Goal: Information Seeking & Learning: Find specific fact

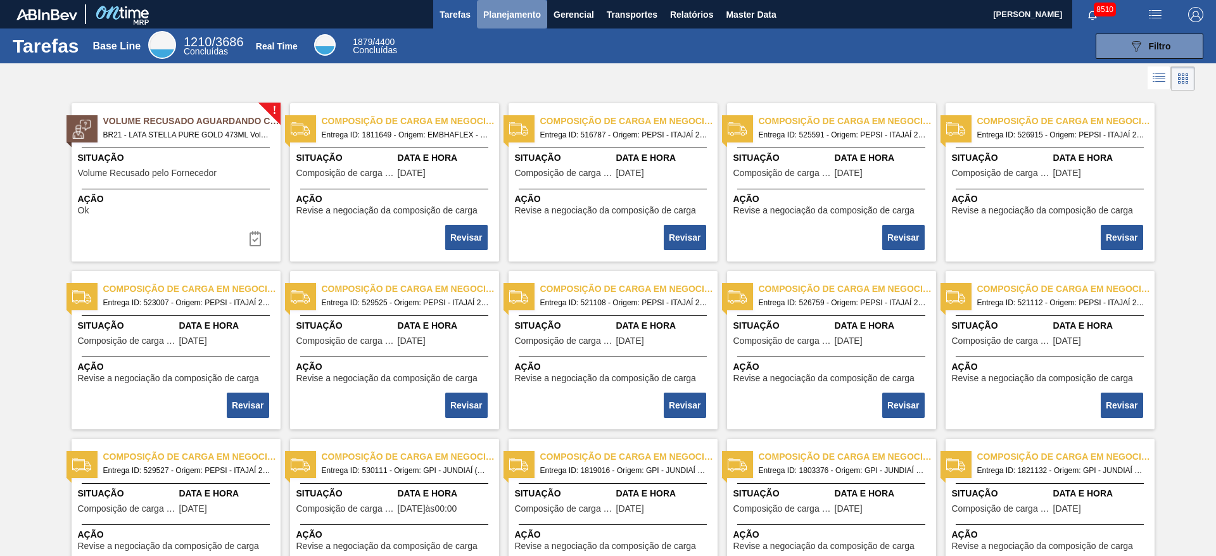
click at [521, 25] on button "Planejamento" at bounding box center [512, 14] width 70 height 28
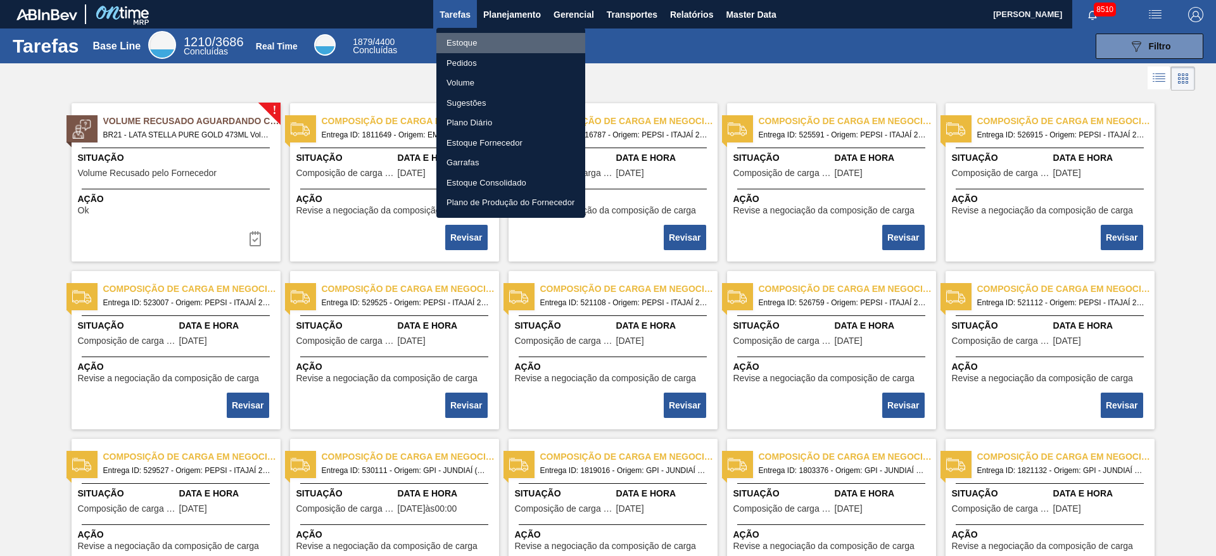
click at [521, 40] on li "Estoque" at bounding box center [510, 43] width 149 height 20
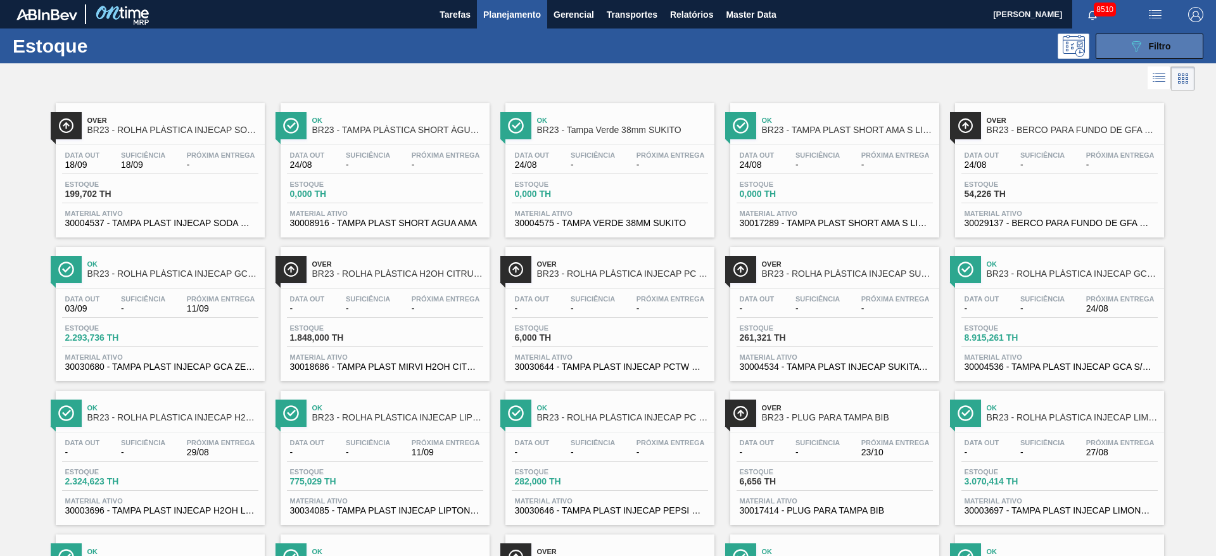
click at [810, 46] on span "Filtro" at bounding box center [1160, 46] width 22 height 10
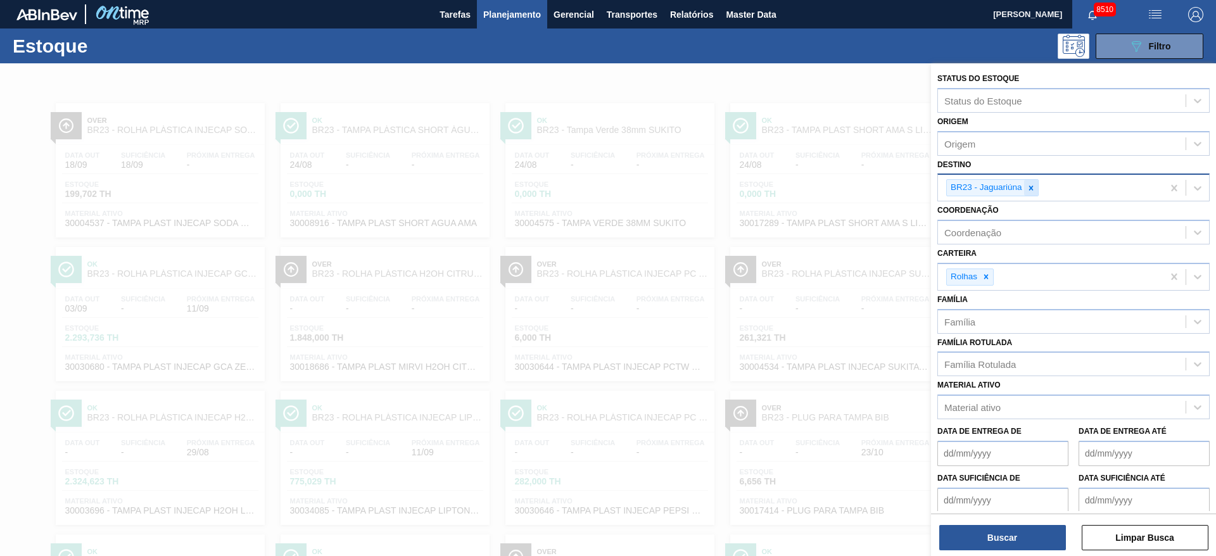
click at [810, 187] on icon at bounding box center [1031, 188] width 9 height 9
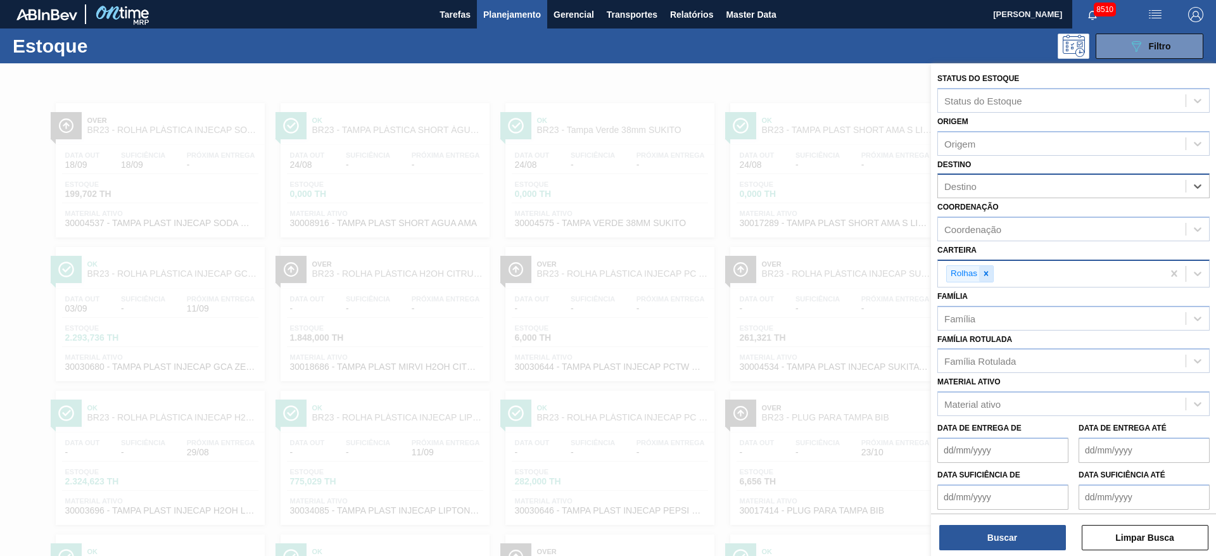
click at [810, 269] on icon at bounding box center [986, 273] width 9 height 9
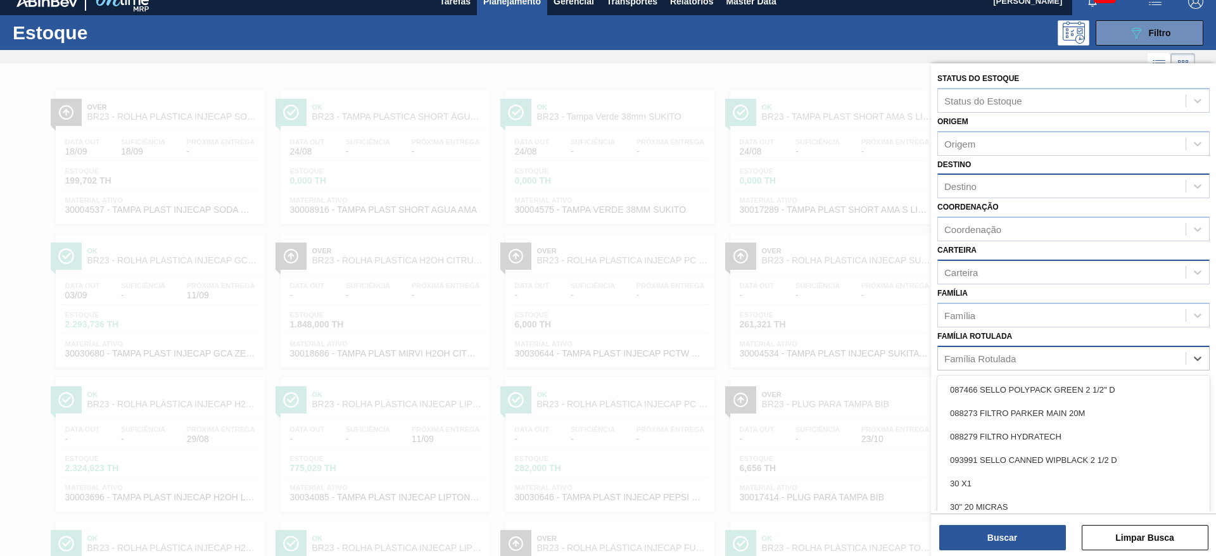
click at [810, 355] on div "Família Rotulada" at bounding box center [980, 358] width 72 height 11
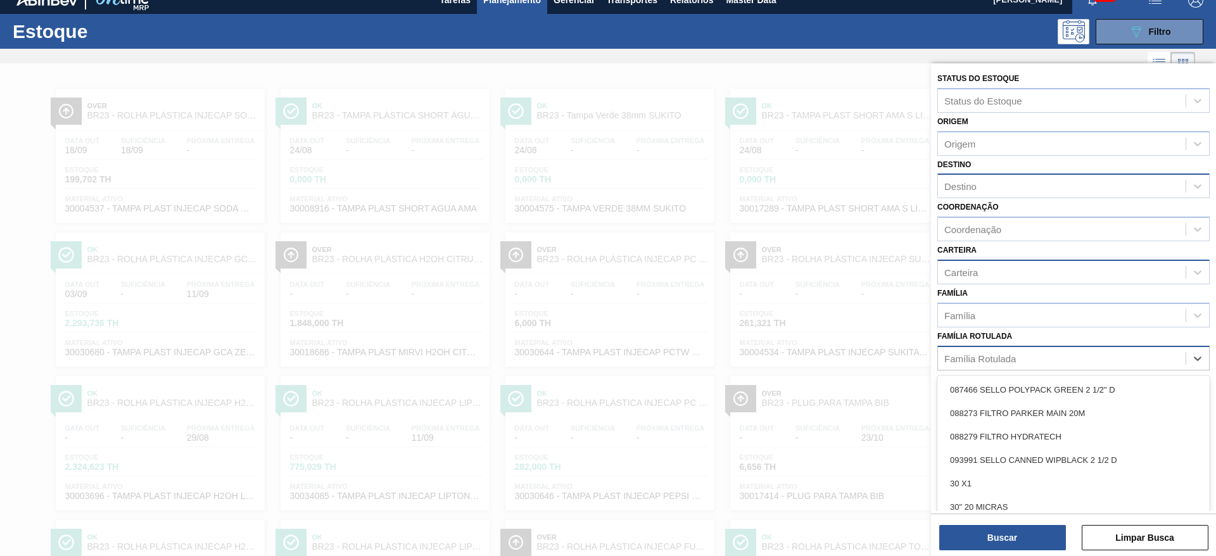
scroll to position [15, 0]
type Rotulada "m"
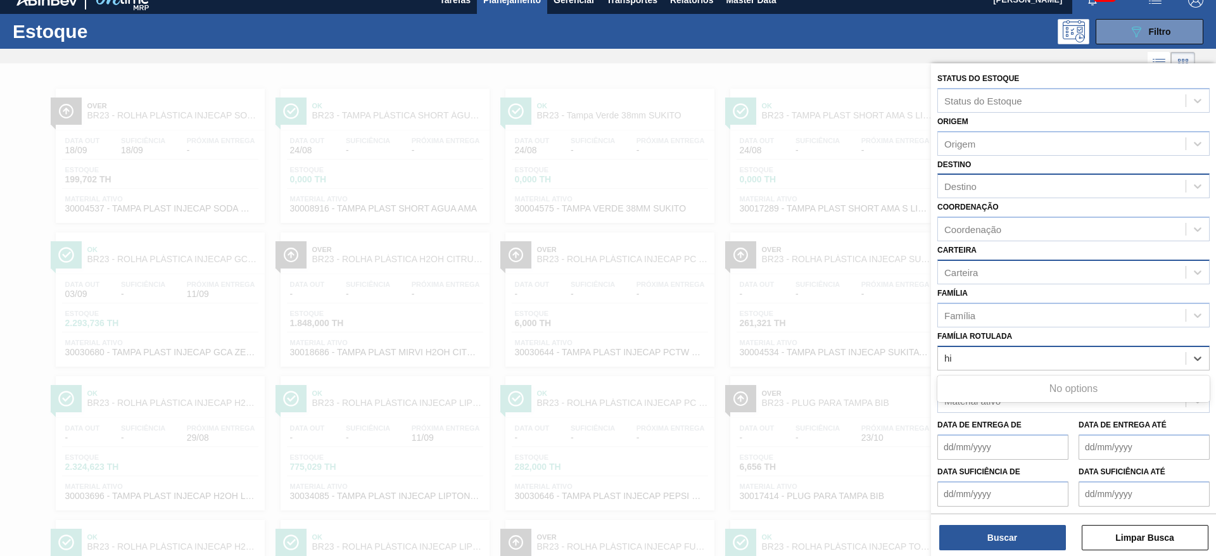
type Rotulada "h"
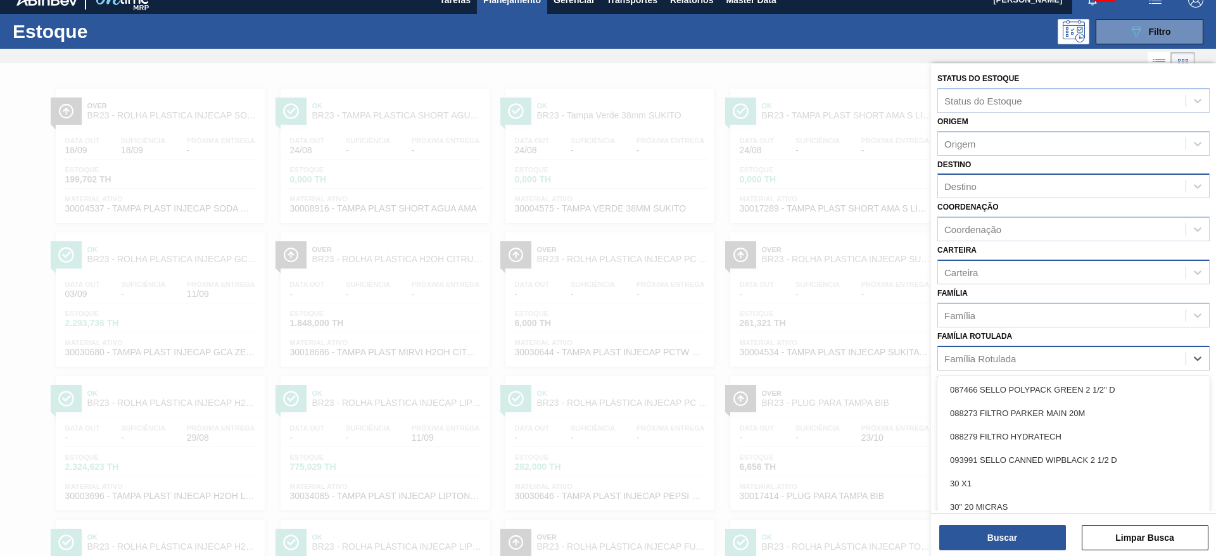
click at [810, 267] on div "Carteira" at bounding box center [1062, 272] width 248 height 18
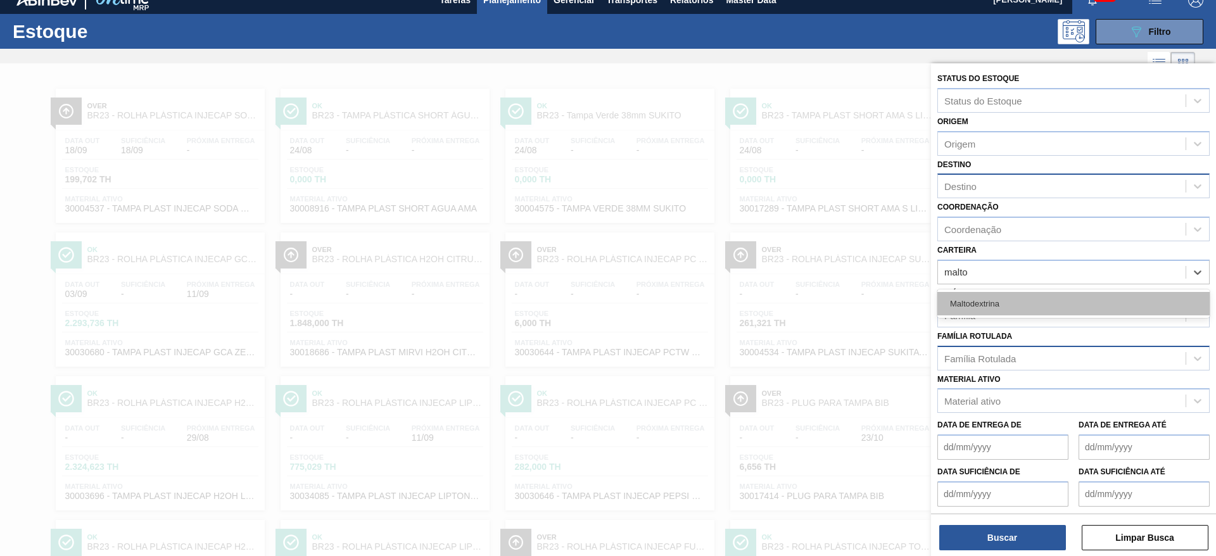
type input "malt"
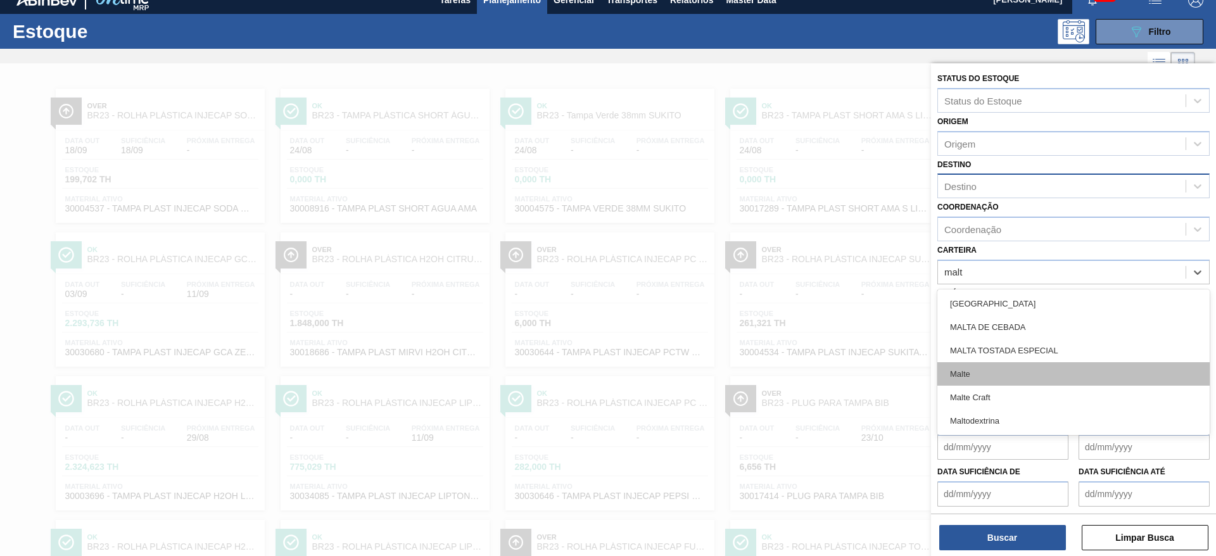
click at [810, 370] on div "Malte" at bounding box center [1073, 373] width 272 height 23
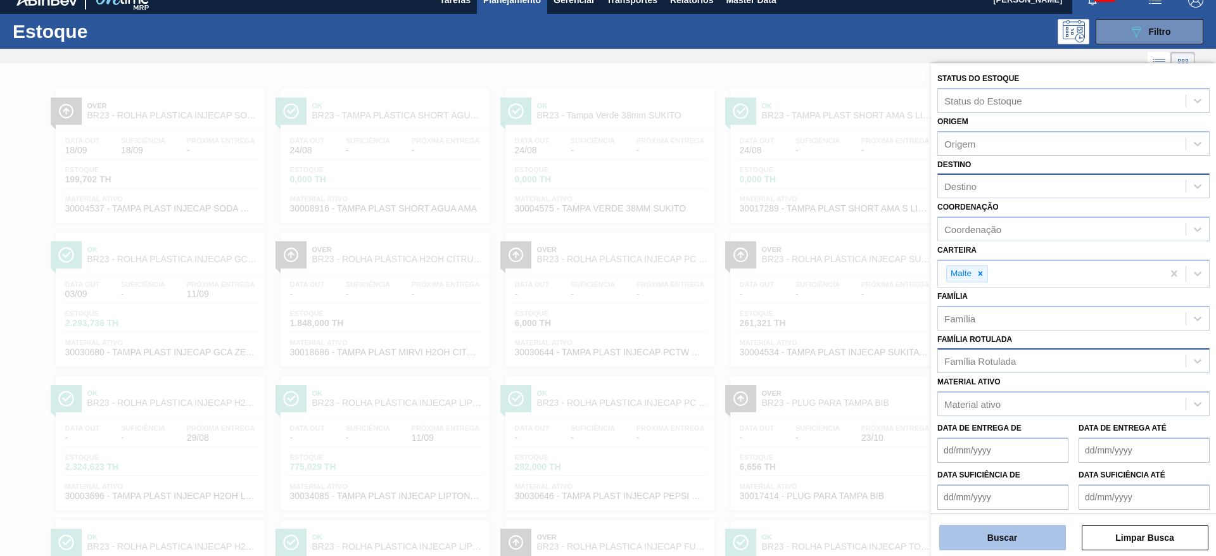
click at [810, 370] on button "Buscar" at bounding box center [1002, 537] width 127 height 25
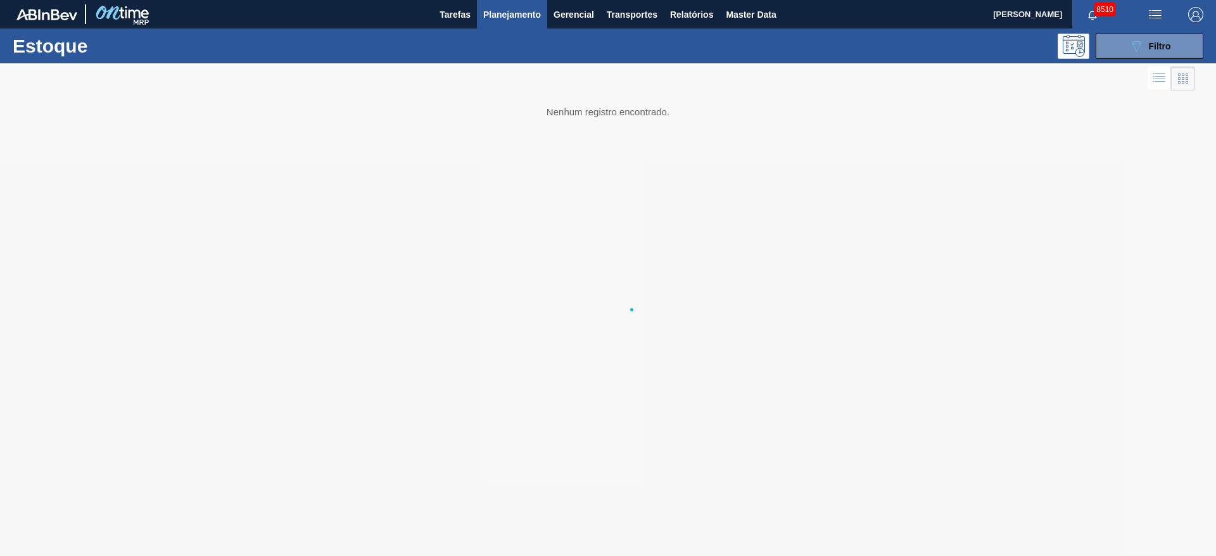
scroll to position [0, 0]
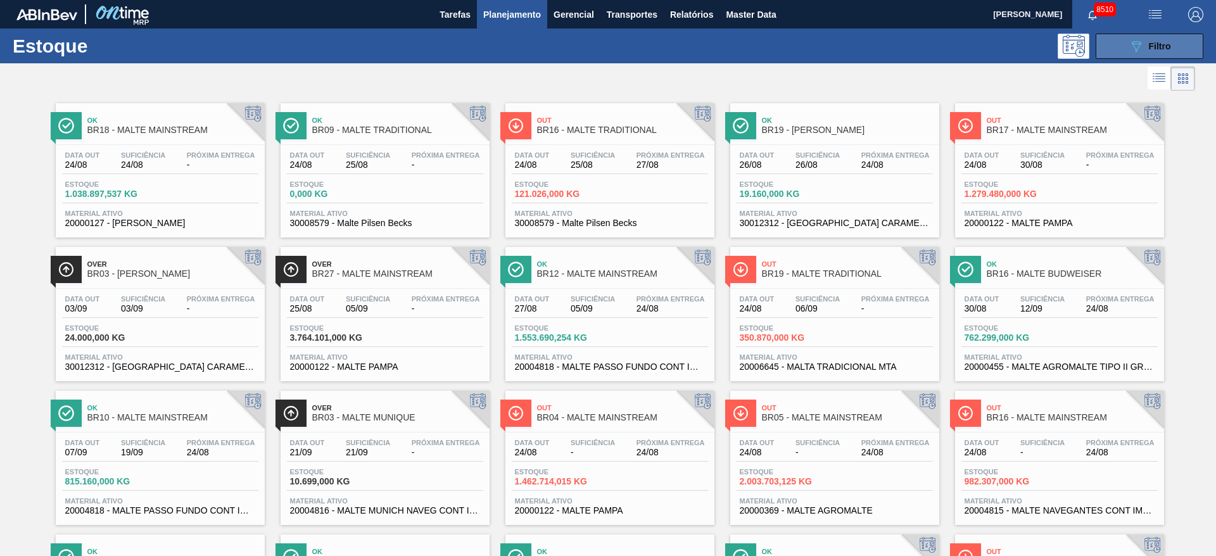
click at [810, 44] on icon "089F7B8B-B2A5-4AFE-B5C0-19BA573D28AC" at bounding box center [1136, 46] width 15 height 15
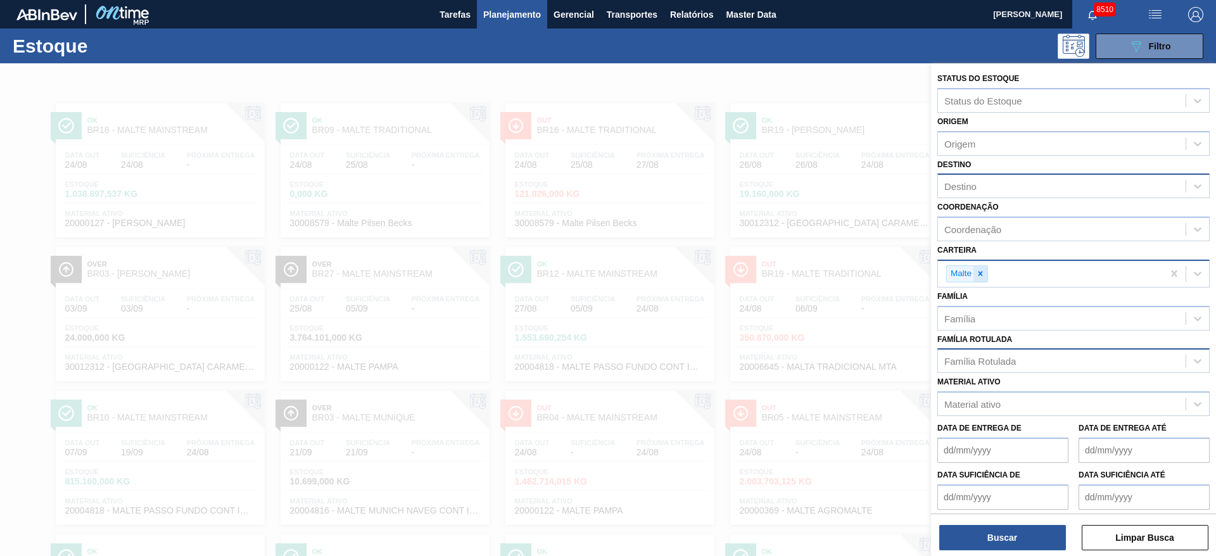
click at [810, 272] on div at bounding box center [980, 274] width 14 height 16
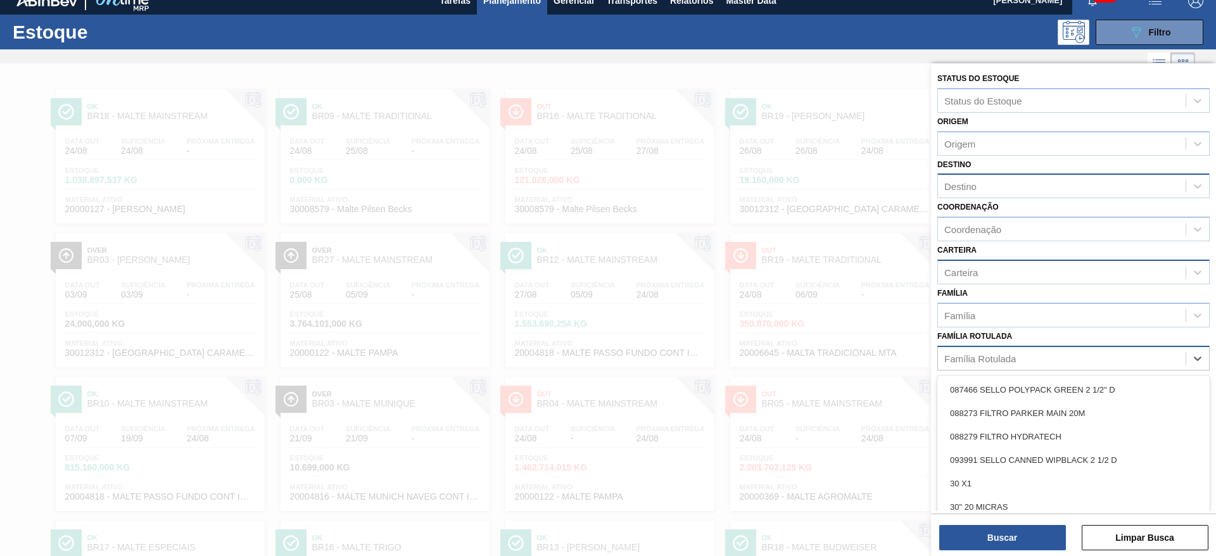
click at [810, 355] on div "Família Rotulada" at bounding box center [980, 358] width 72 height 11
type Rotulada "maltos"
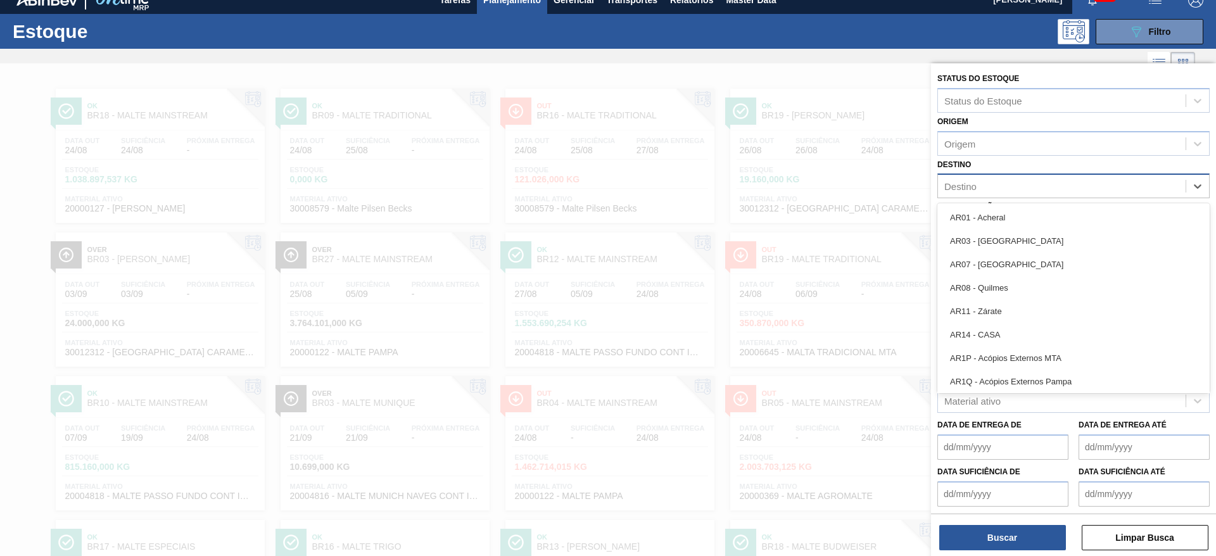
click at [810, 179] on div "Destino" at bounding box center [1062, 186] width 248 height 18
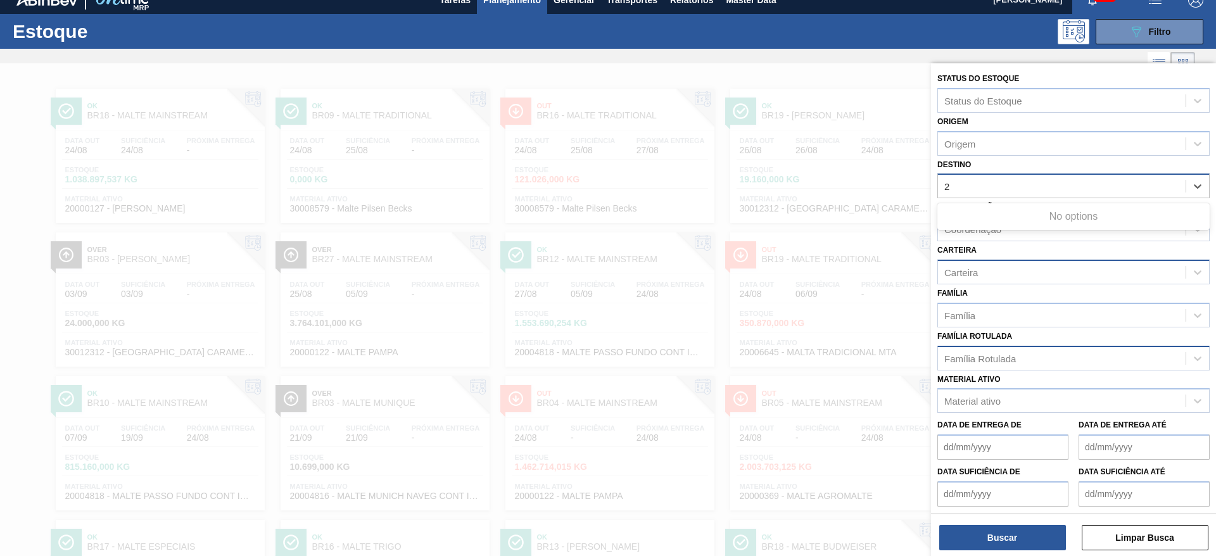
type input "27"
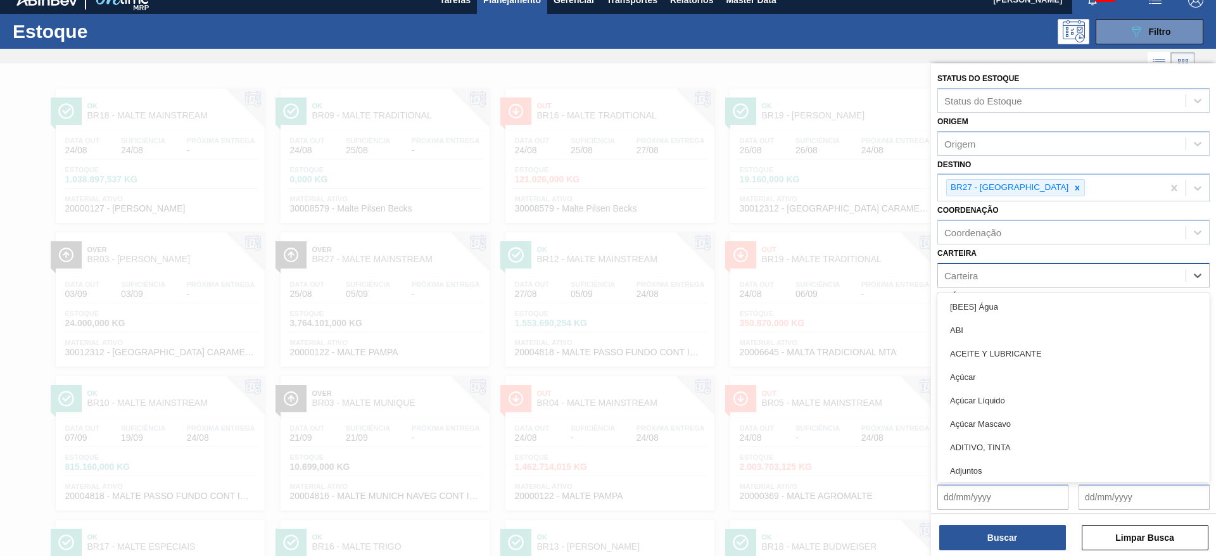
click at [810, 280] on div "Carteira" at bounding box center [1062, 275] width 248 height 18
type input "malt"
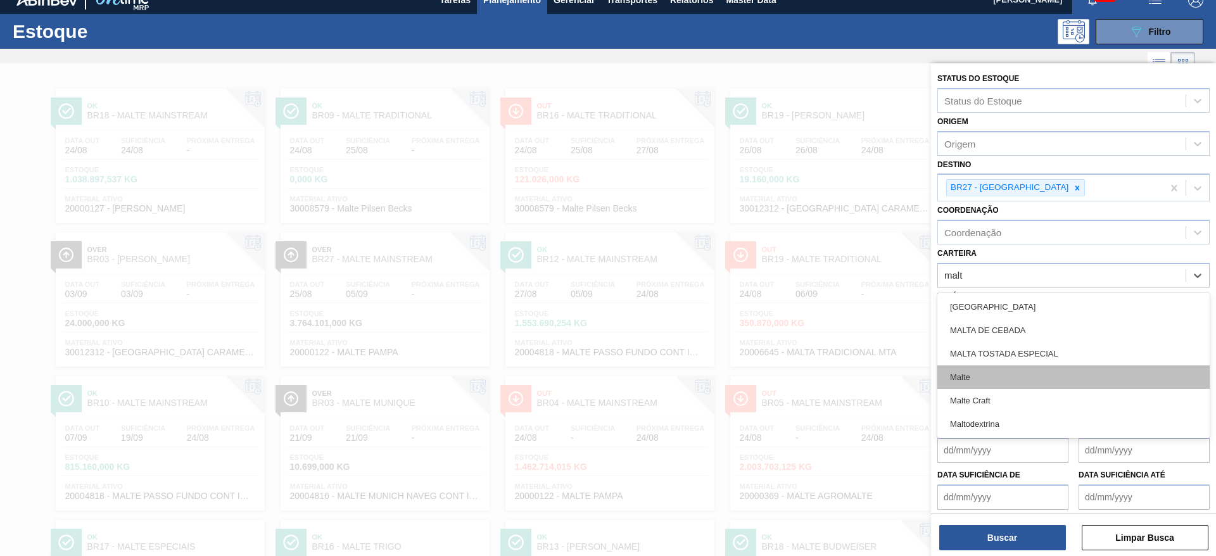
click at [810, 370] on div "Malte" at bounding box center [1073, 376] width 272 height 23
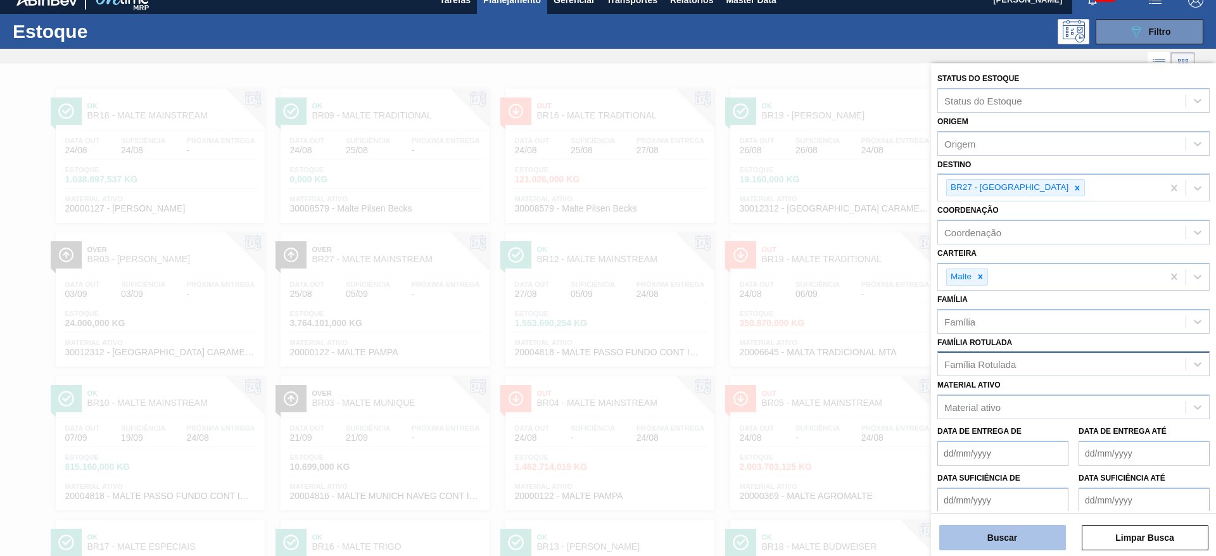
click at [810, 370] on button "Buscar" at bounding box center [1002, 537] width 127 height 25
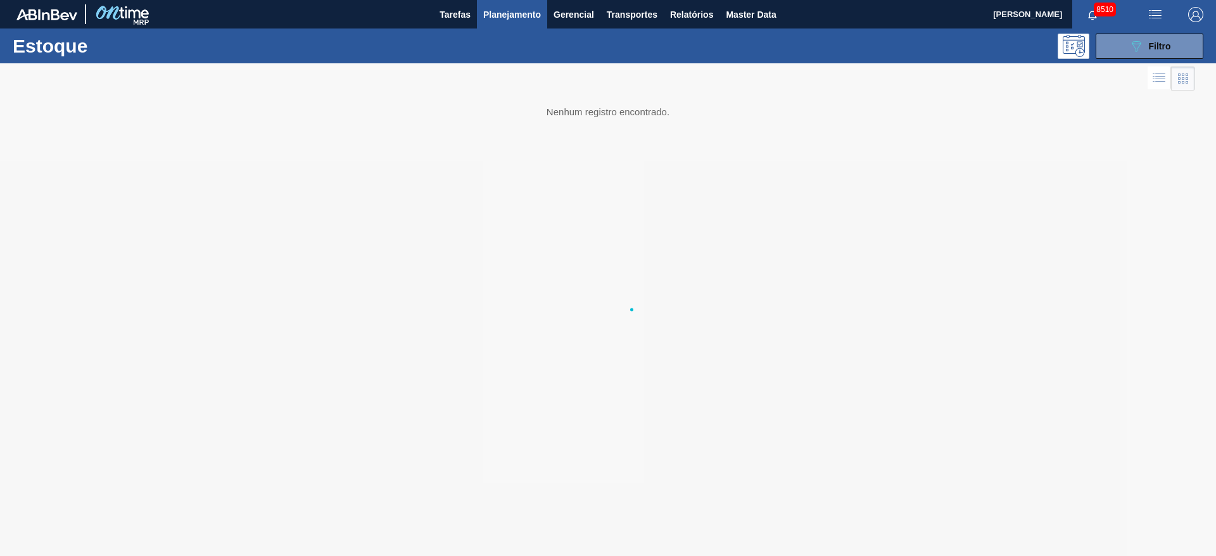
scroll to position [0, 0]
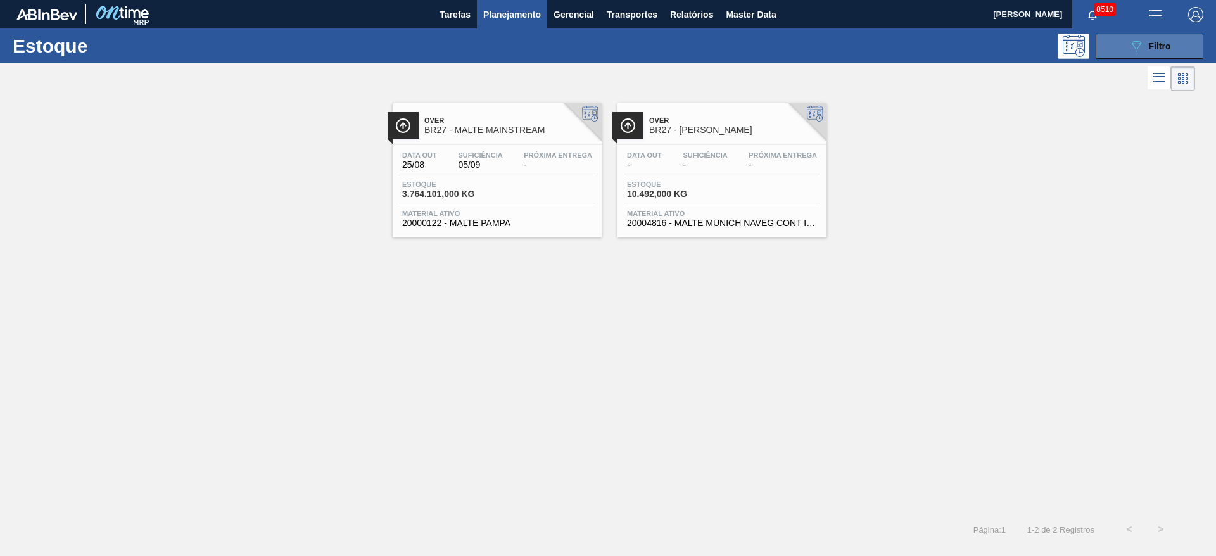
click at [810, 41] on span "Filtro" at bounding box center [1160, 46] width 22 height 10
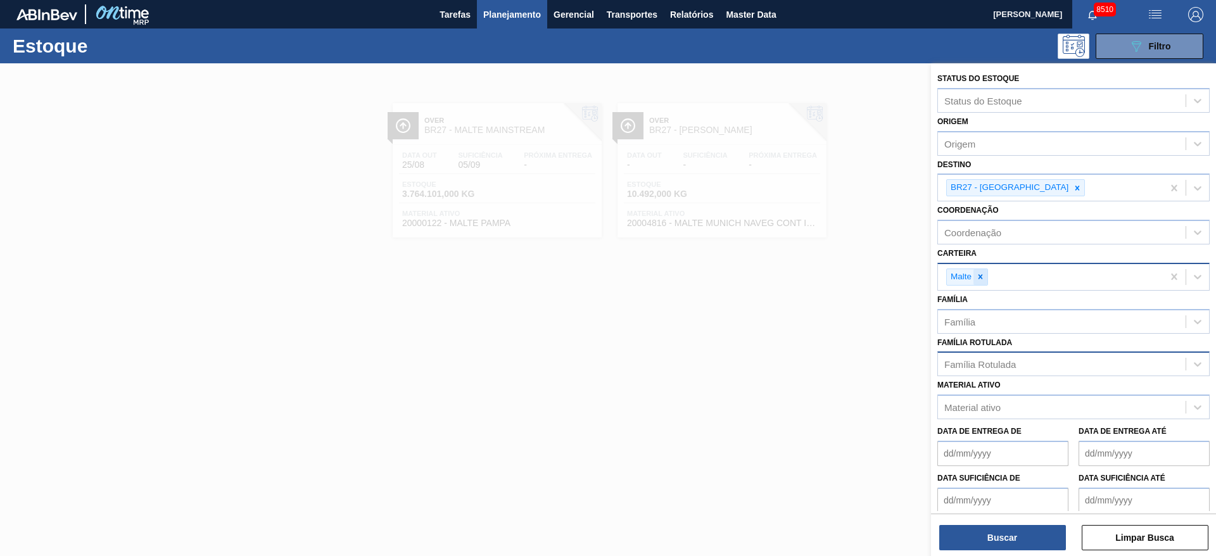
click at [810, 276] on div at bounding box center [980, 277] width 14 height 16
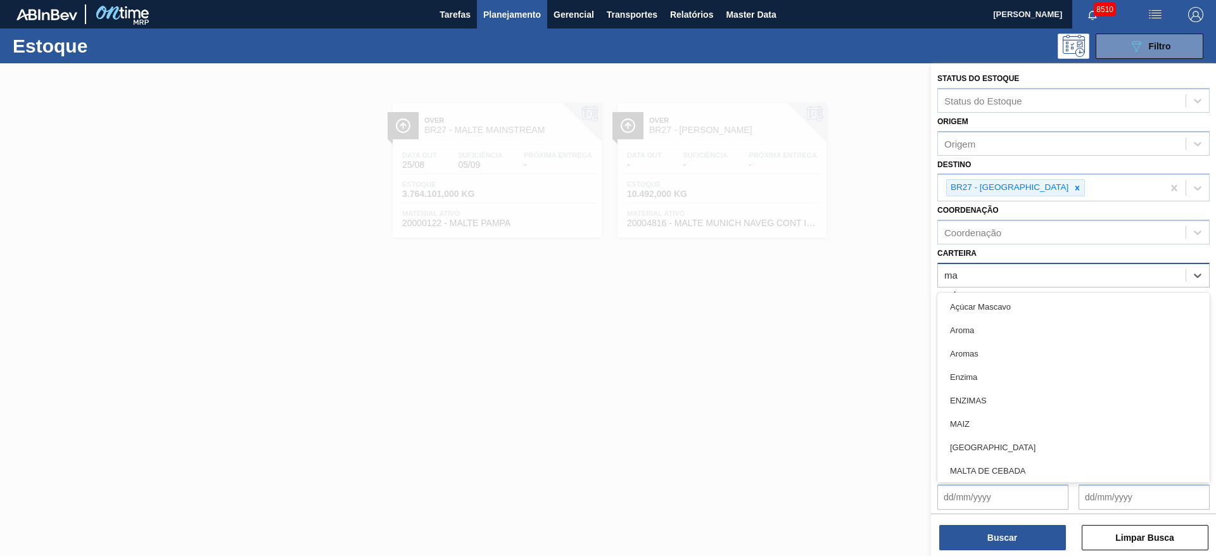
type input "m"
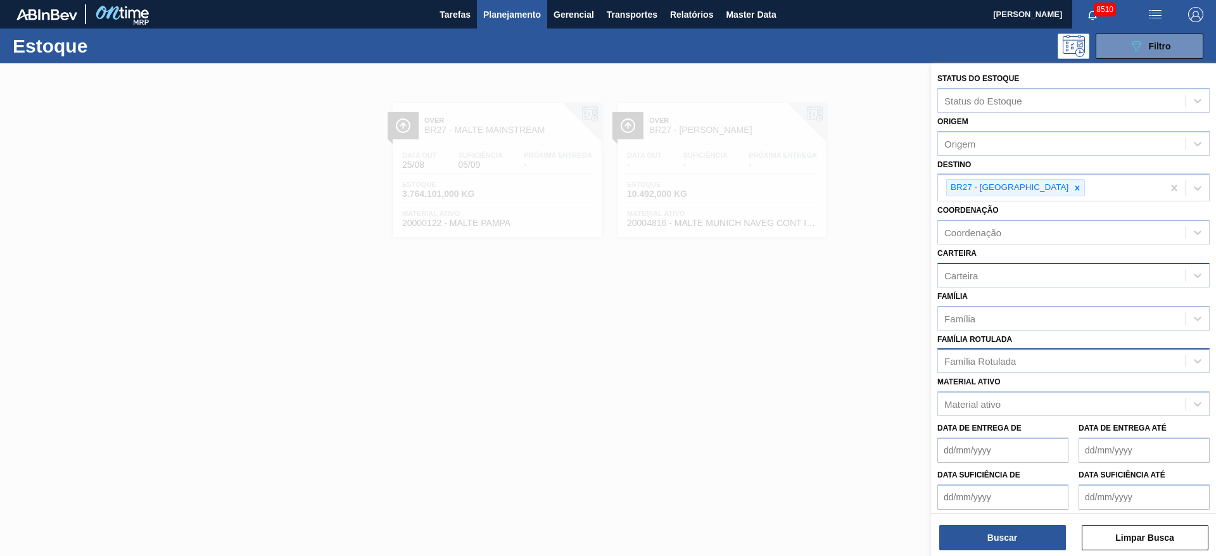
click at [810, 256] on div "Carteira Carteira" at bounding box center [1073, 265] width 272 height 43
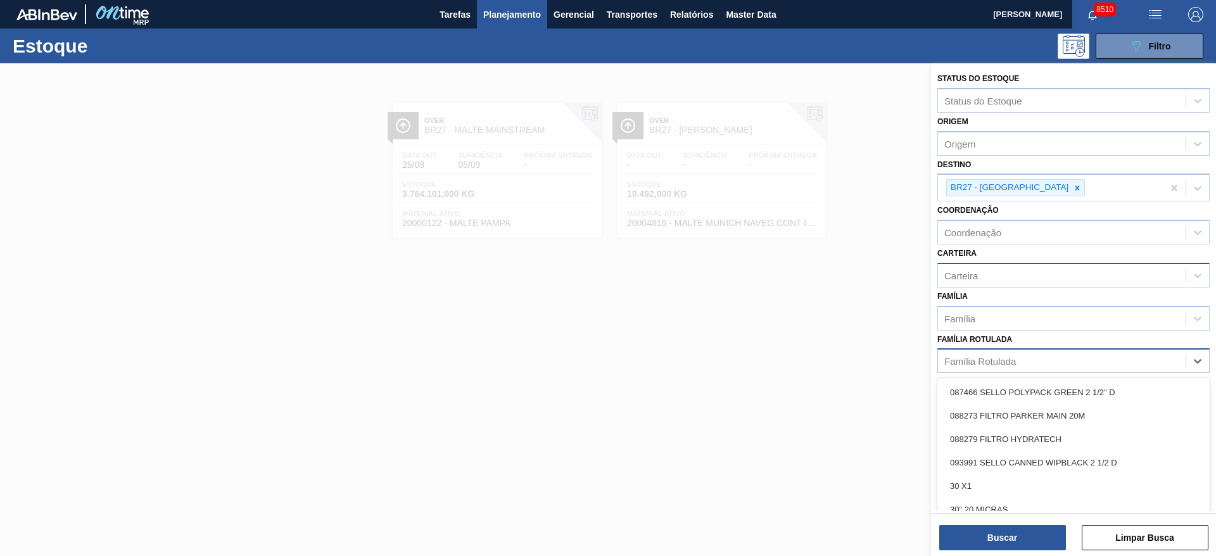
click at [810, 364] on div "Família Rotulada" at bounding box center [980, 361] width 72 height 11
type Rotulada "malto"
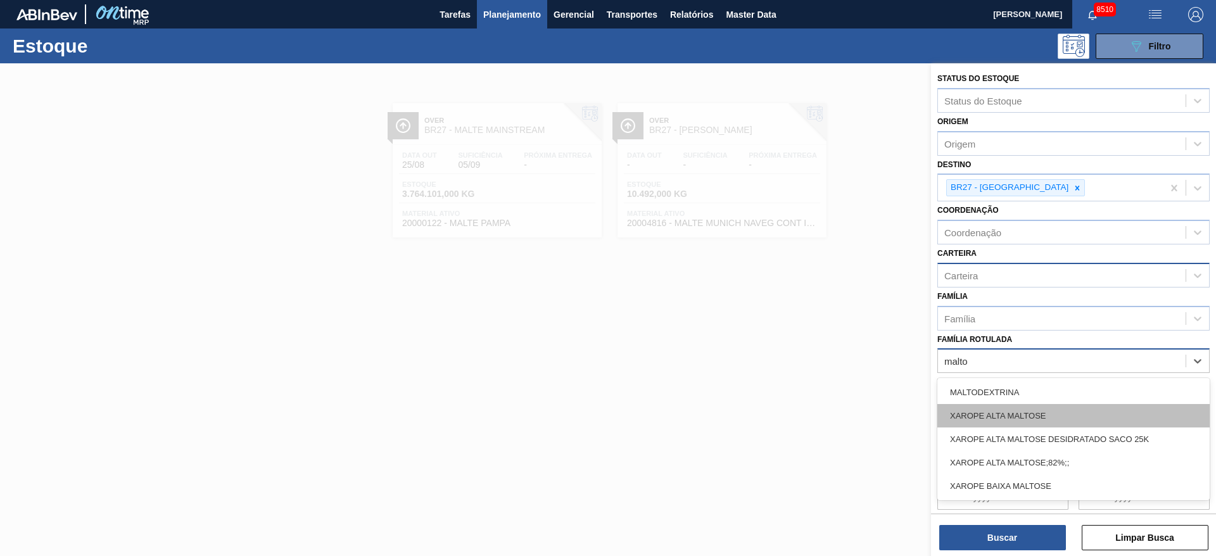
click at [810, 370] on div "XAROPE ALTA MALTOSE" at bounding box center [1073, 415] width 272 height 23
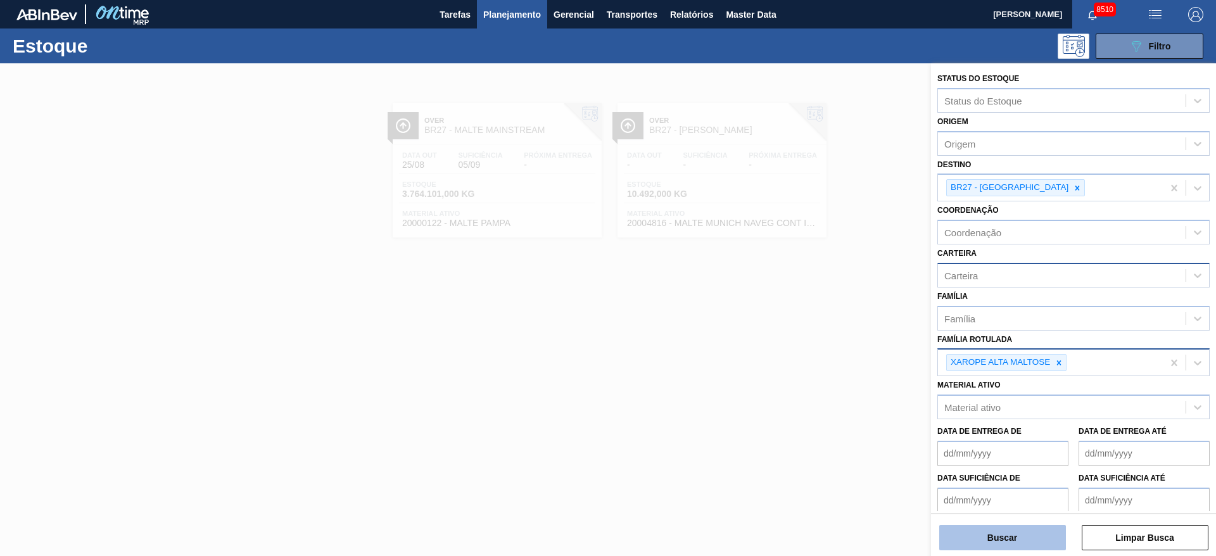
click at [810, 370] on button "Buscar" at bounding box center [1002, 537] width 127 height 25
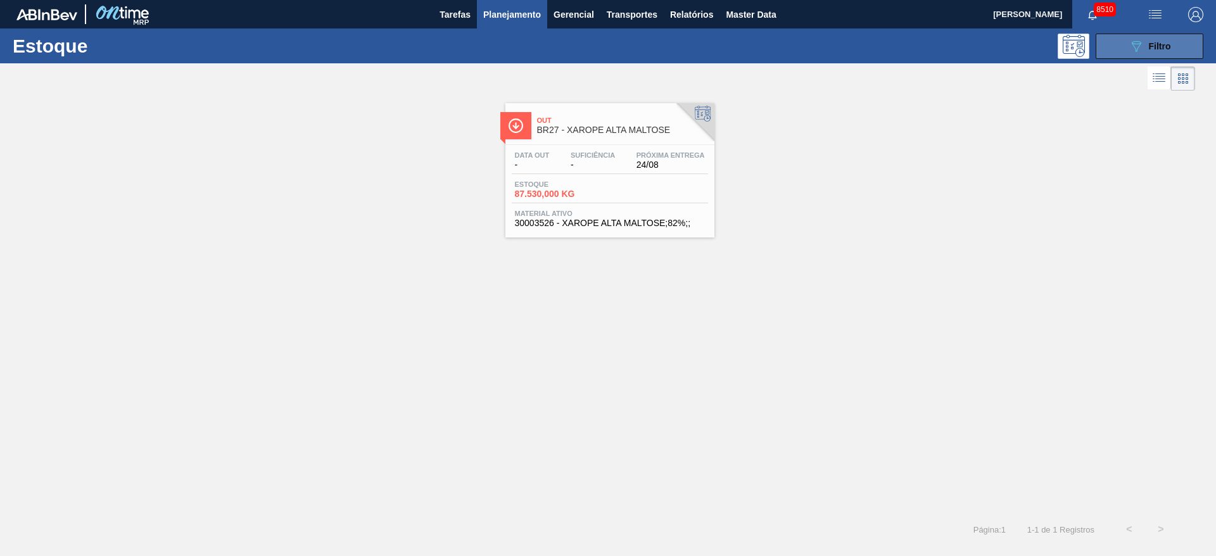
click at [810, 44] on span "Filtro" at bounding box center [1160, 46] width 22 height 10
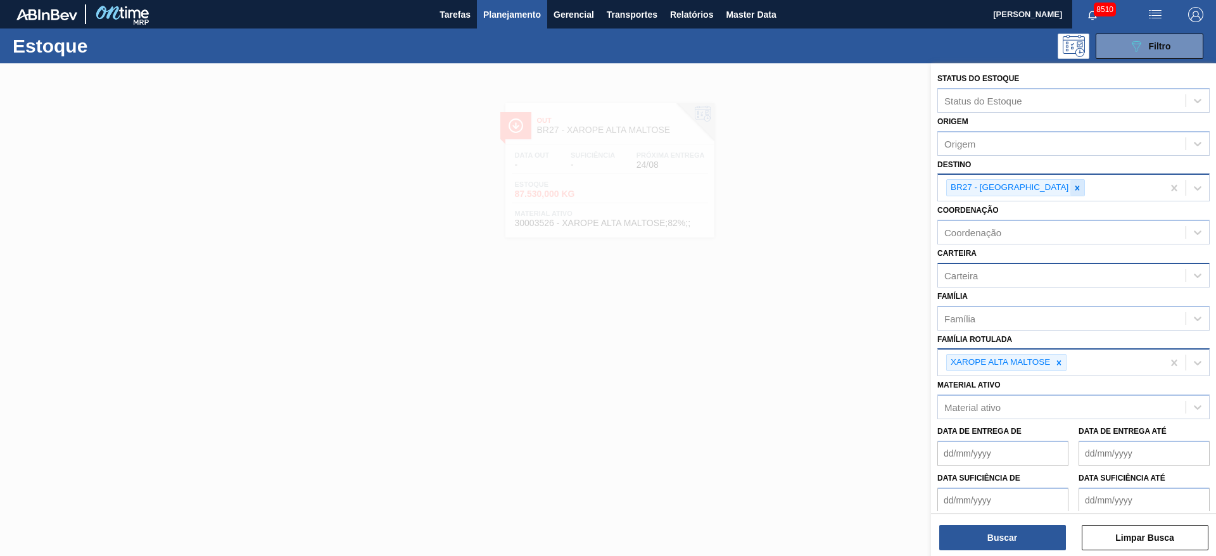
click at [810, 187] on icon at bounding box center [1077, 188] width 9 height 9
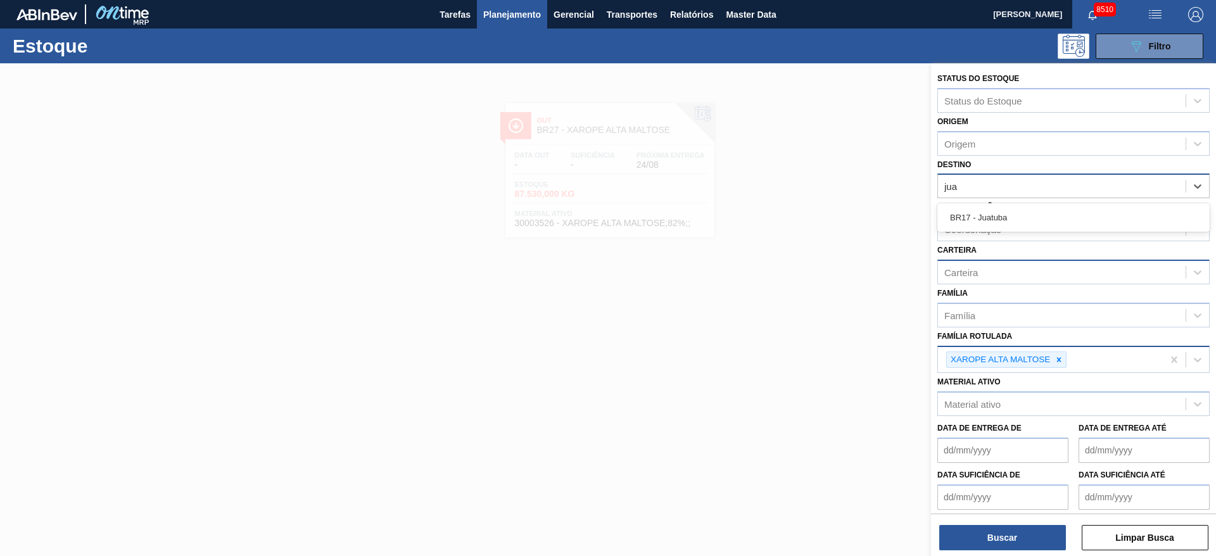
type input "jua"
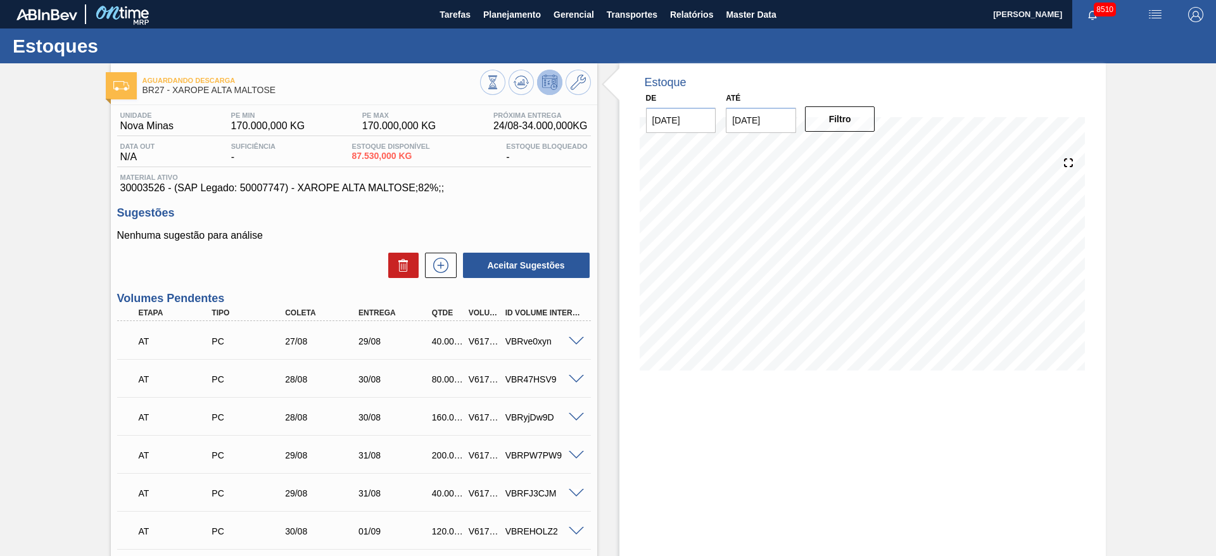
click at [155, 186] on span "30003526 - (SAP Legado: 50007747) - XAROPE ALTA MALTOSE;82%;;" at bounding box center [353, 187] width 467 height 11
copy span "30003526"
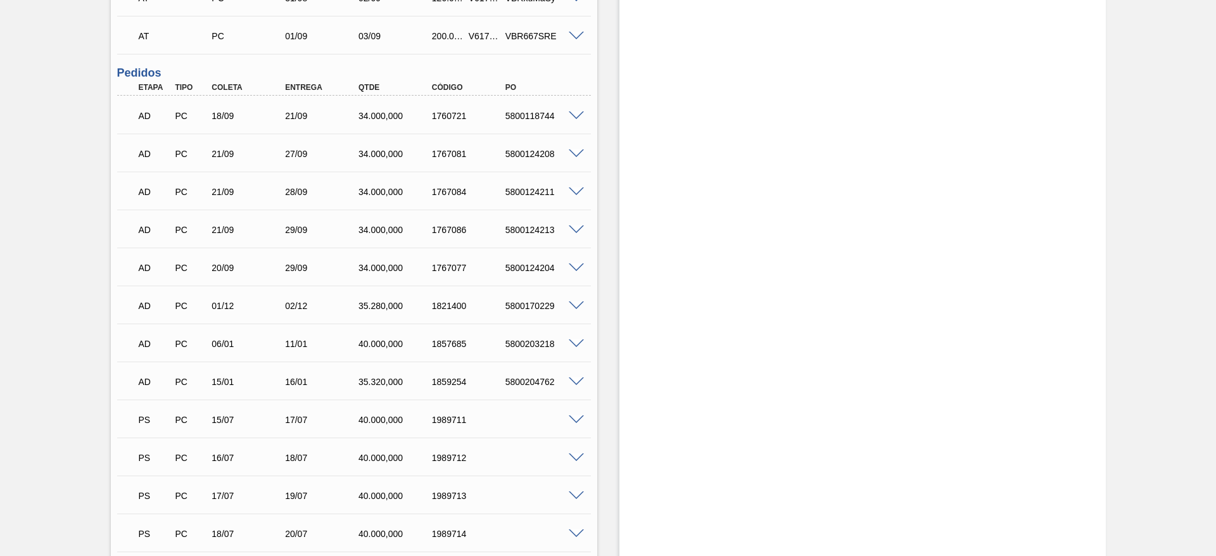
scroll to position [632, 0]
